Goal: Navigation & Orientation: Find specific page/section

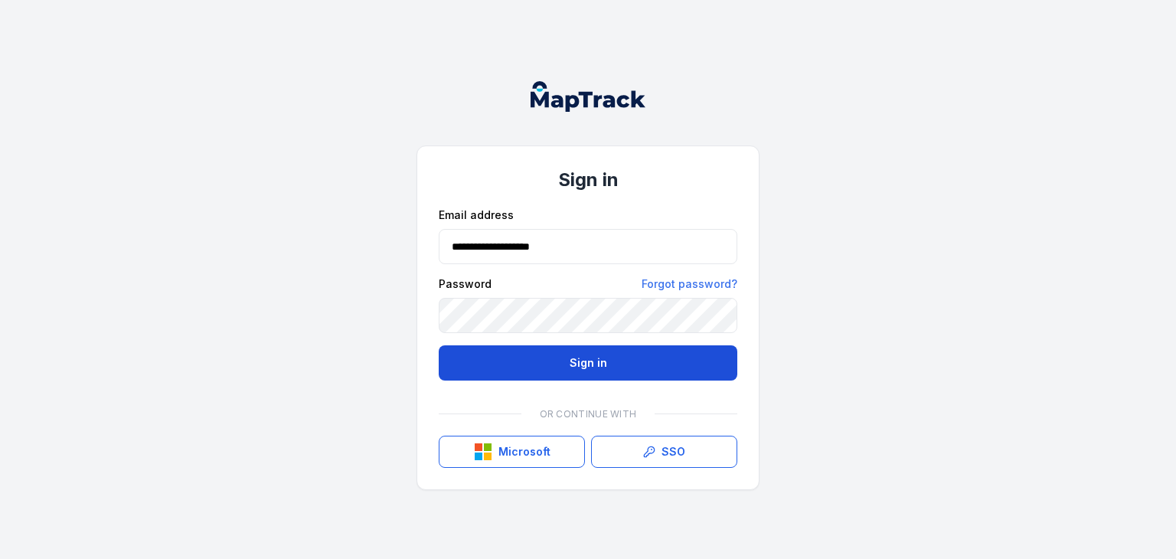
click at [649, 353] on button "Sign in" at bounding box center [588, 362] width 299 height 35
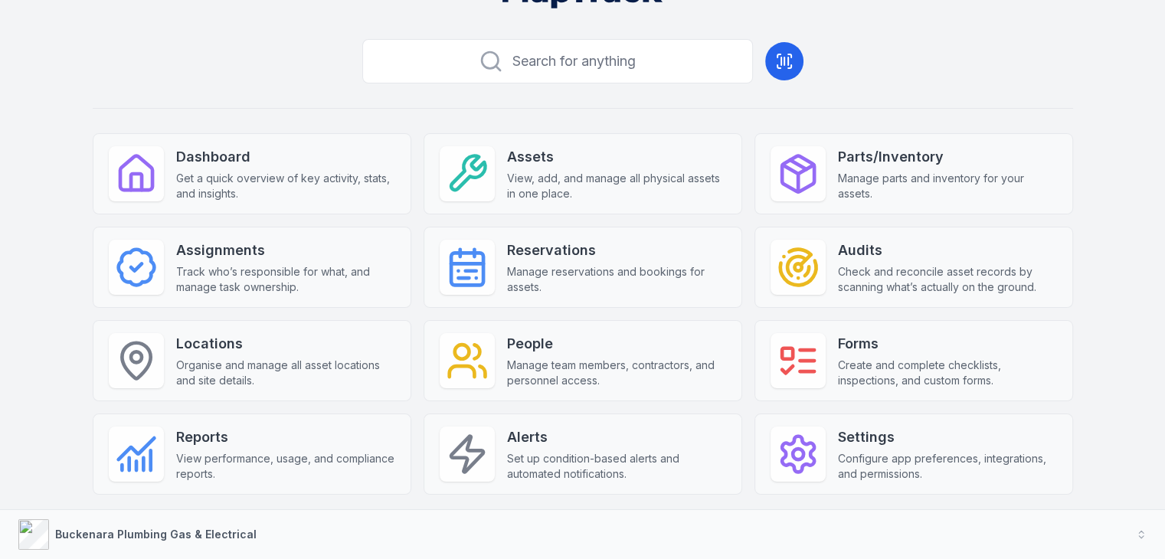
scroll to position [67, 0]
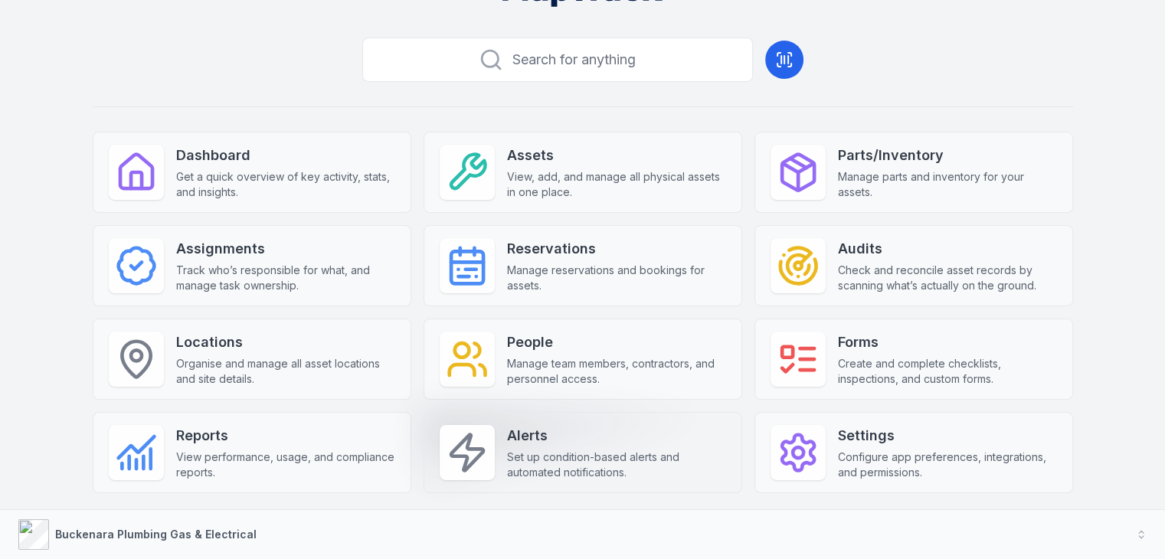
click at [562, 433] on strong "Alerts" at bounding box center [616, 435] width 219 height 21
